Goal: Transaction & Acquisition: Purchase product/service

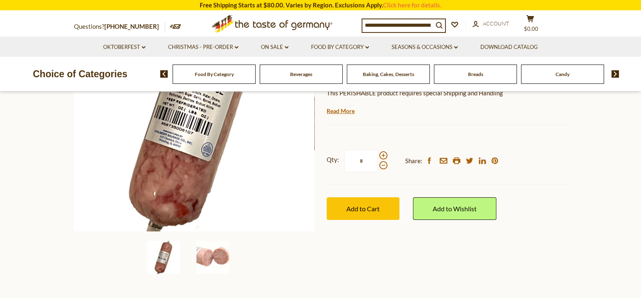
scroll to position [164, 0]
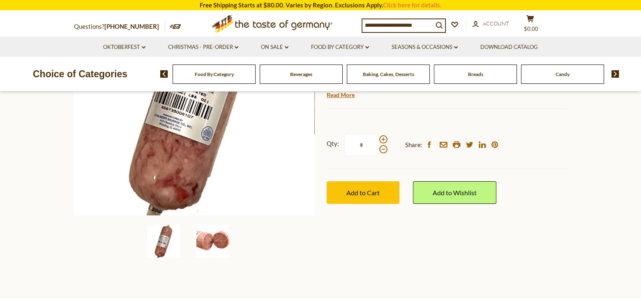
click at [205, 240] on img at bounding box center [212, 241] width 33 height 33
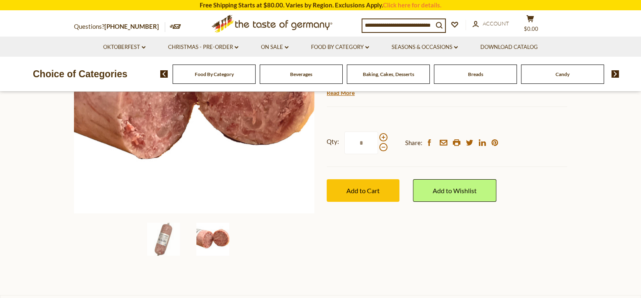
scroll to position [41, 0]
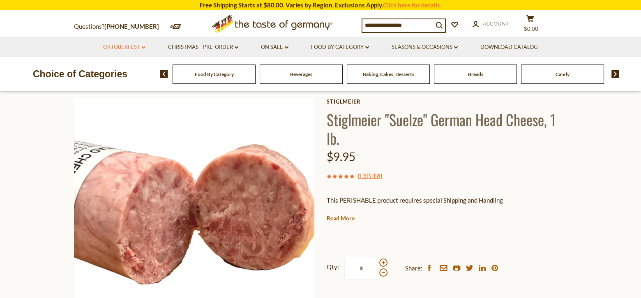
click at [143, 45] on link "Oktoberfest dropdown_arrow" at bounding box center [124, 47] width 42 height 9
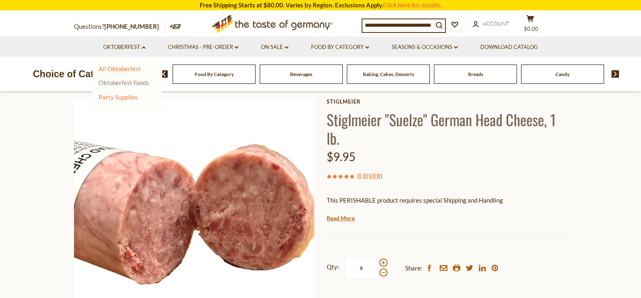
click at [114, 81] on link "Oktoberfest Foods" at bounding box center [124, 82] width 51 height 7
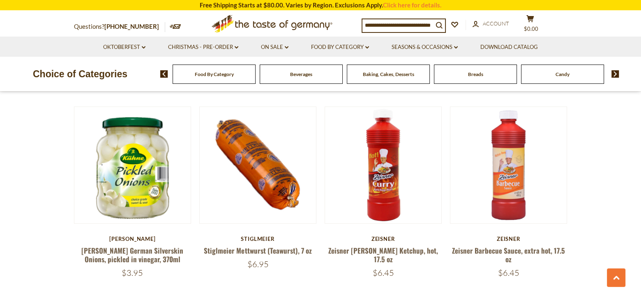
scroll to position [904, 0]
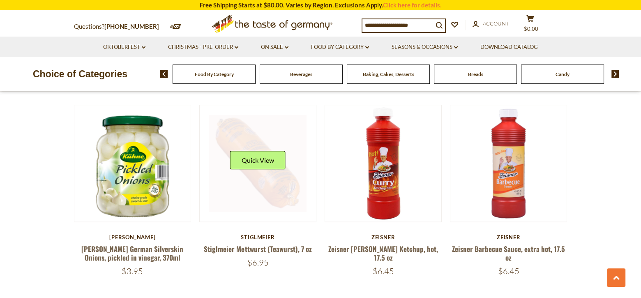
click at [274, 166] on div "Quick View" at bounding box center [257, 163] width 55 height 25
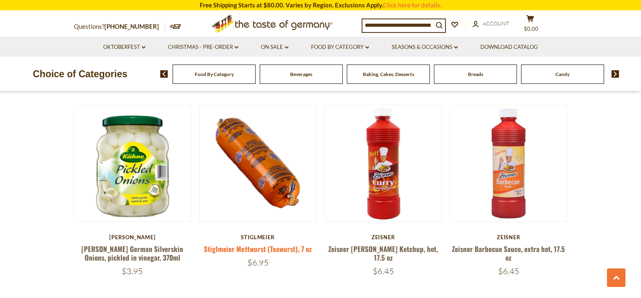
click at [246, 244] on link "Stiglmeier Mettwurst (Teawurst), 7 oz" at bounding box center [258, 249] width 108 height 10
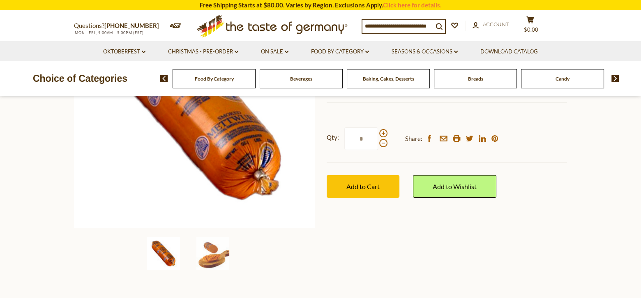
scroll to position [164, 0]
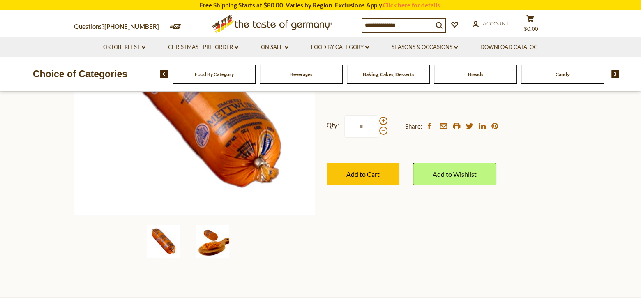
click at [218, 246] on img at bounding box center [212, 241] width 33 height 33
